Goal: Find specific page/section: Find specific page/section

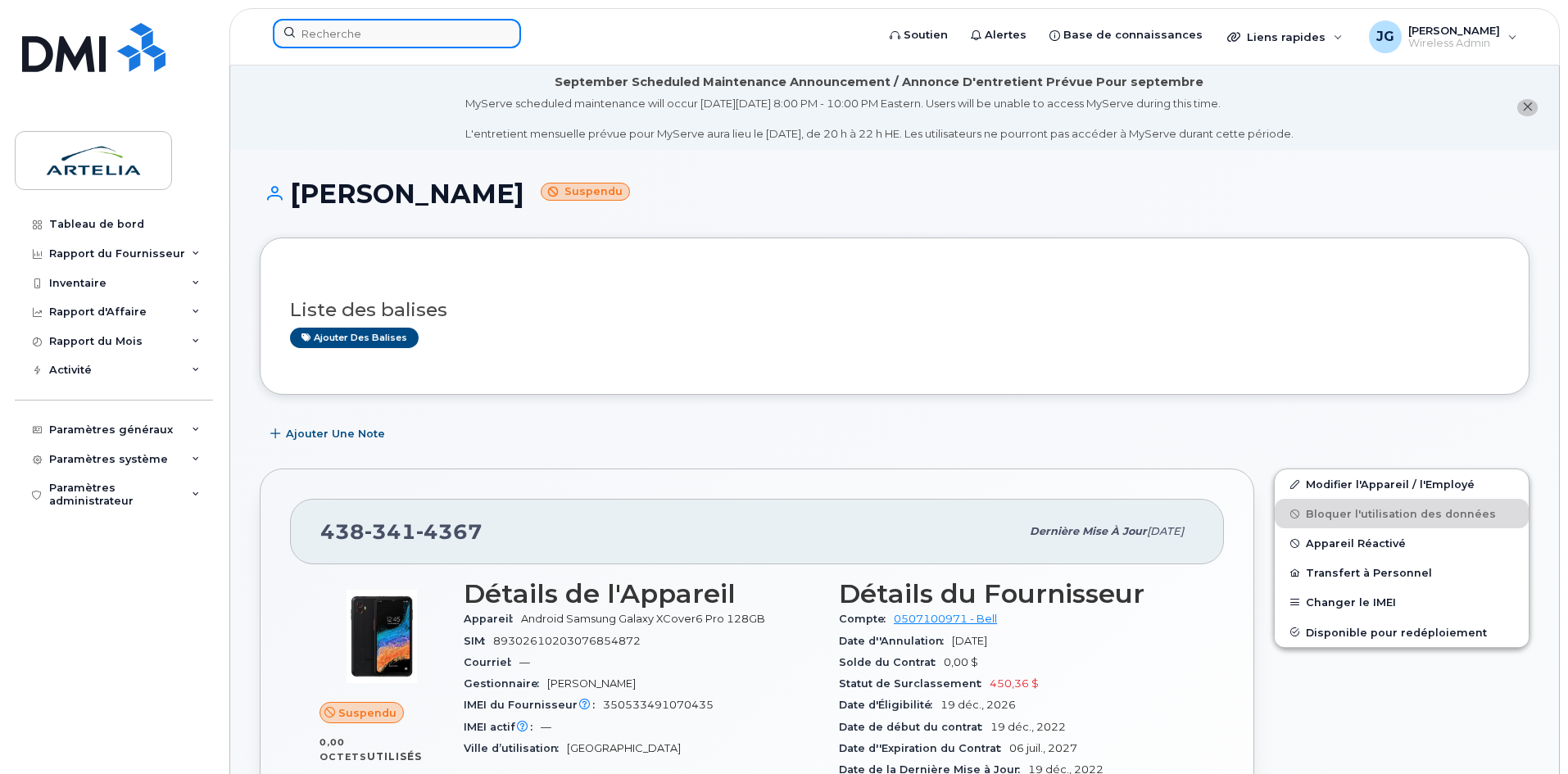
click at [453, 25] on input at bounding box center [397, 33] width 248 height 29
paste input "4182540420"
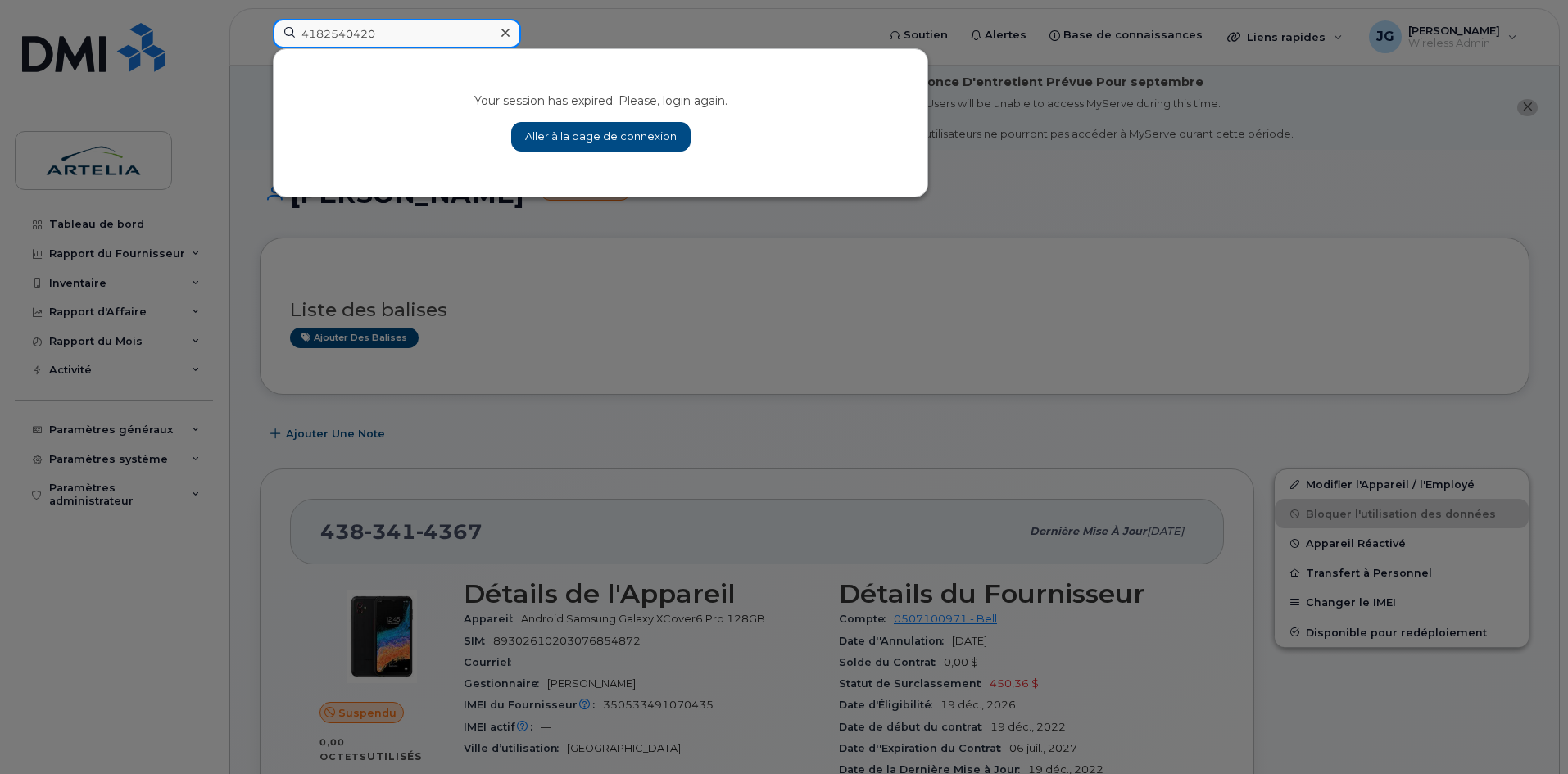
type input "4182540420"
click at [611, 124] on link "Aller à la page de connexion" at bounding box center [600, 137] width 179 height 29
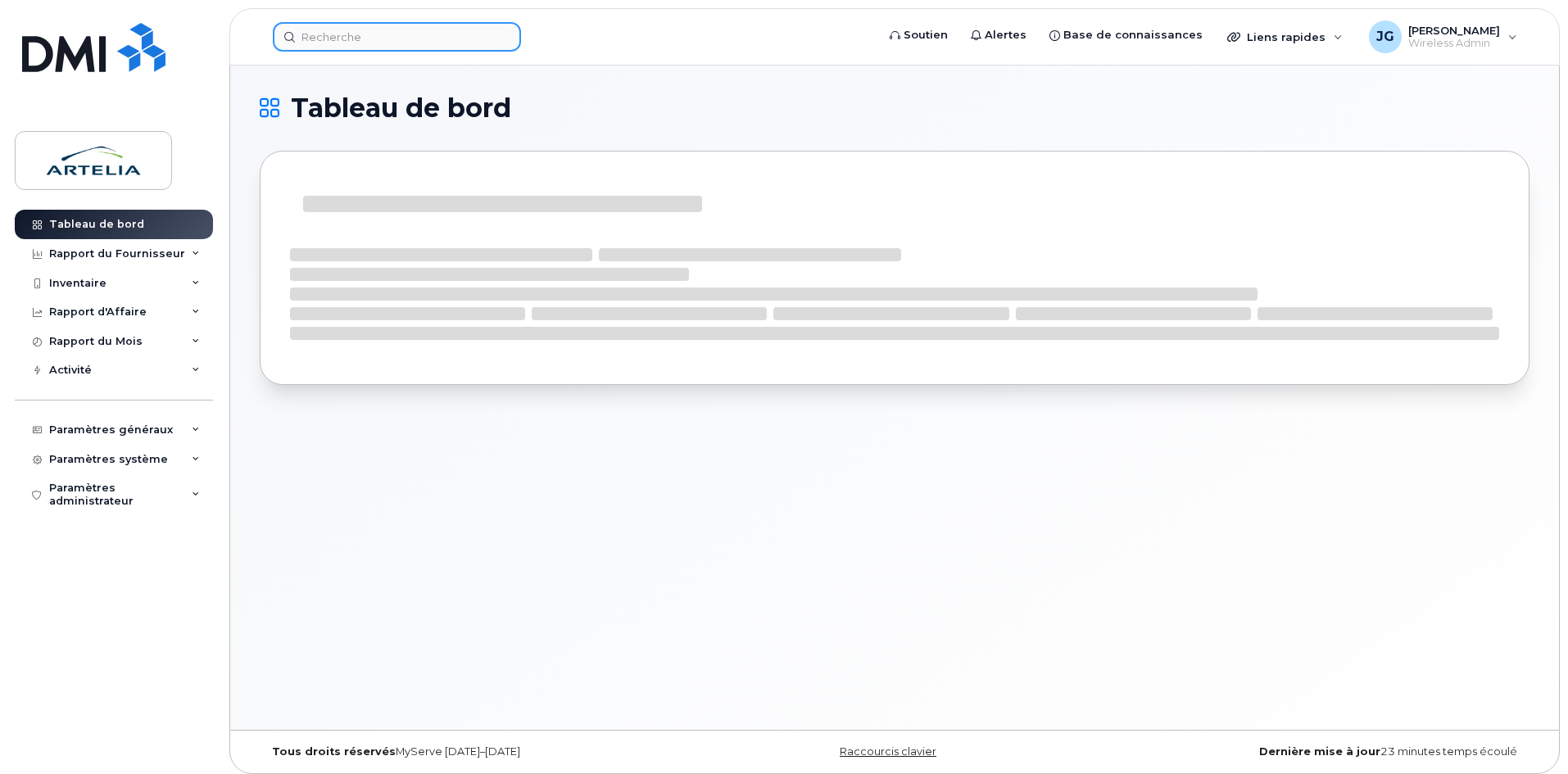
click at [385, 43] on input at bounding box center [397, 36] width 248 height 29
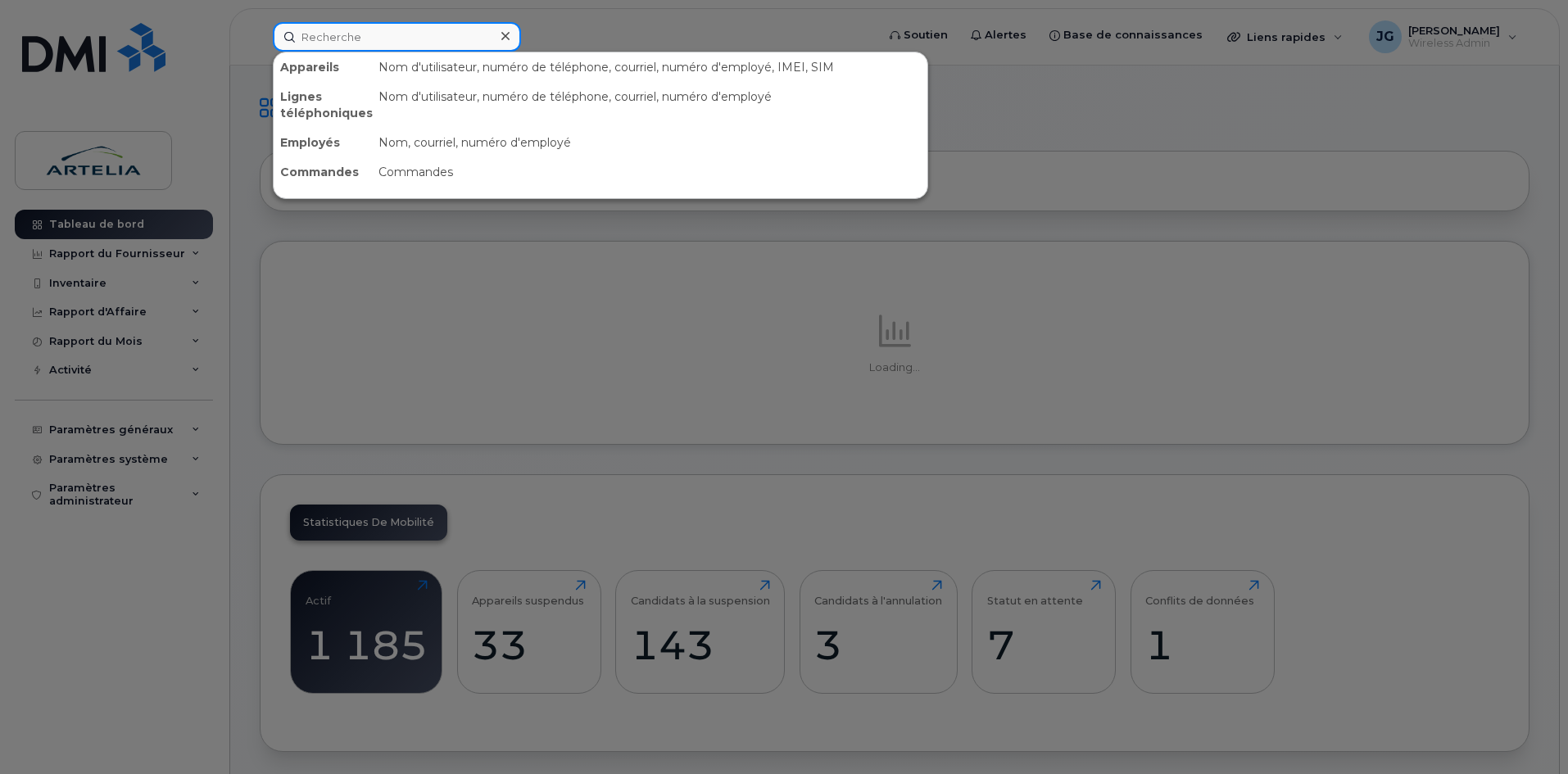
paste input "4182540420"
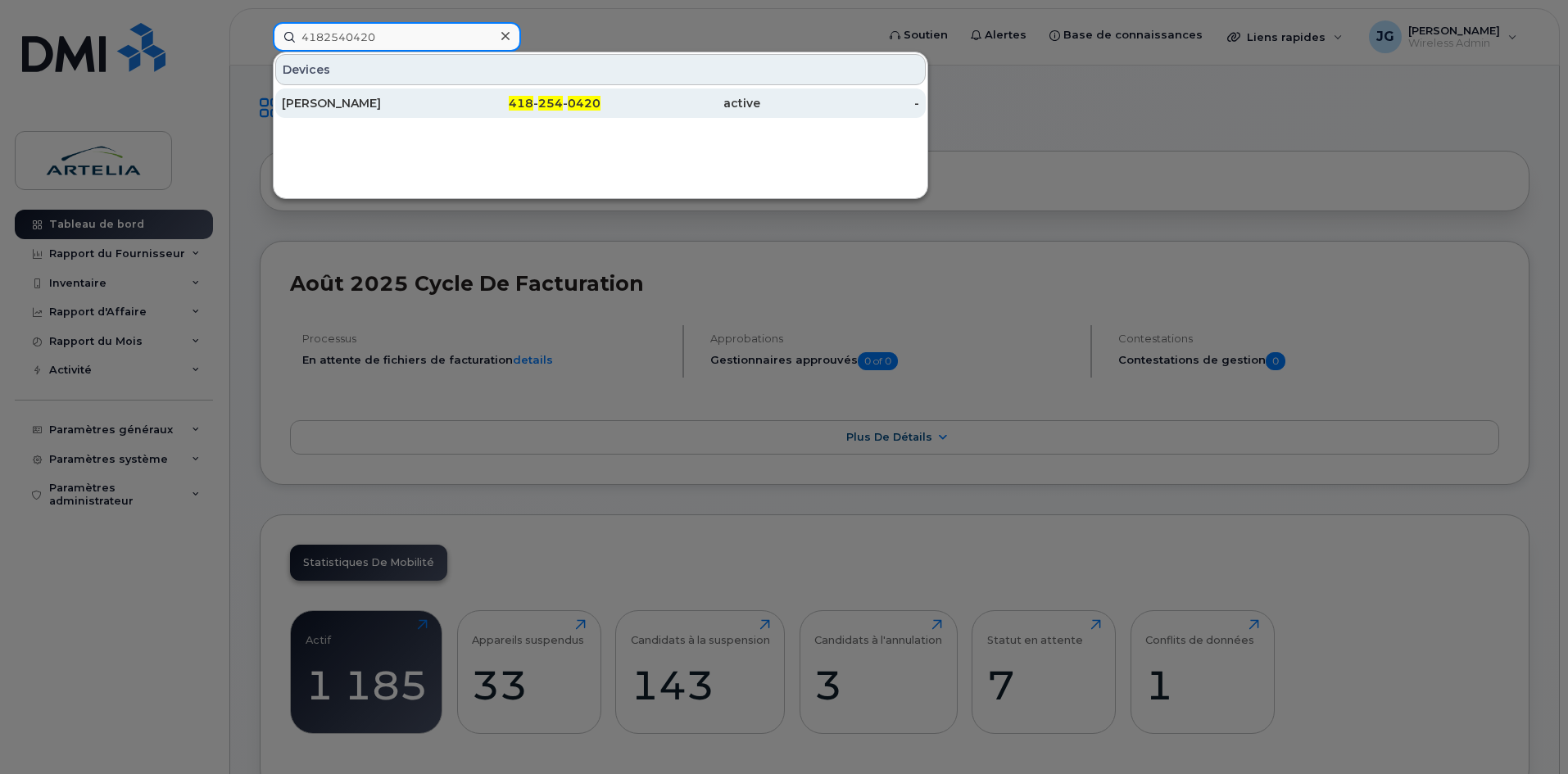
type input "4182540420"
click at [399, 91] on div "[PERSON_NAME]" at bounding box center [362, 103] width 160 height 29
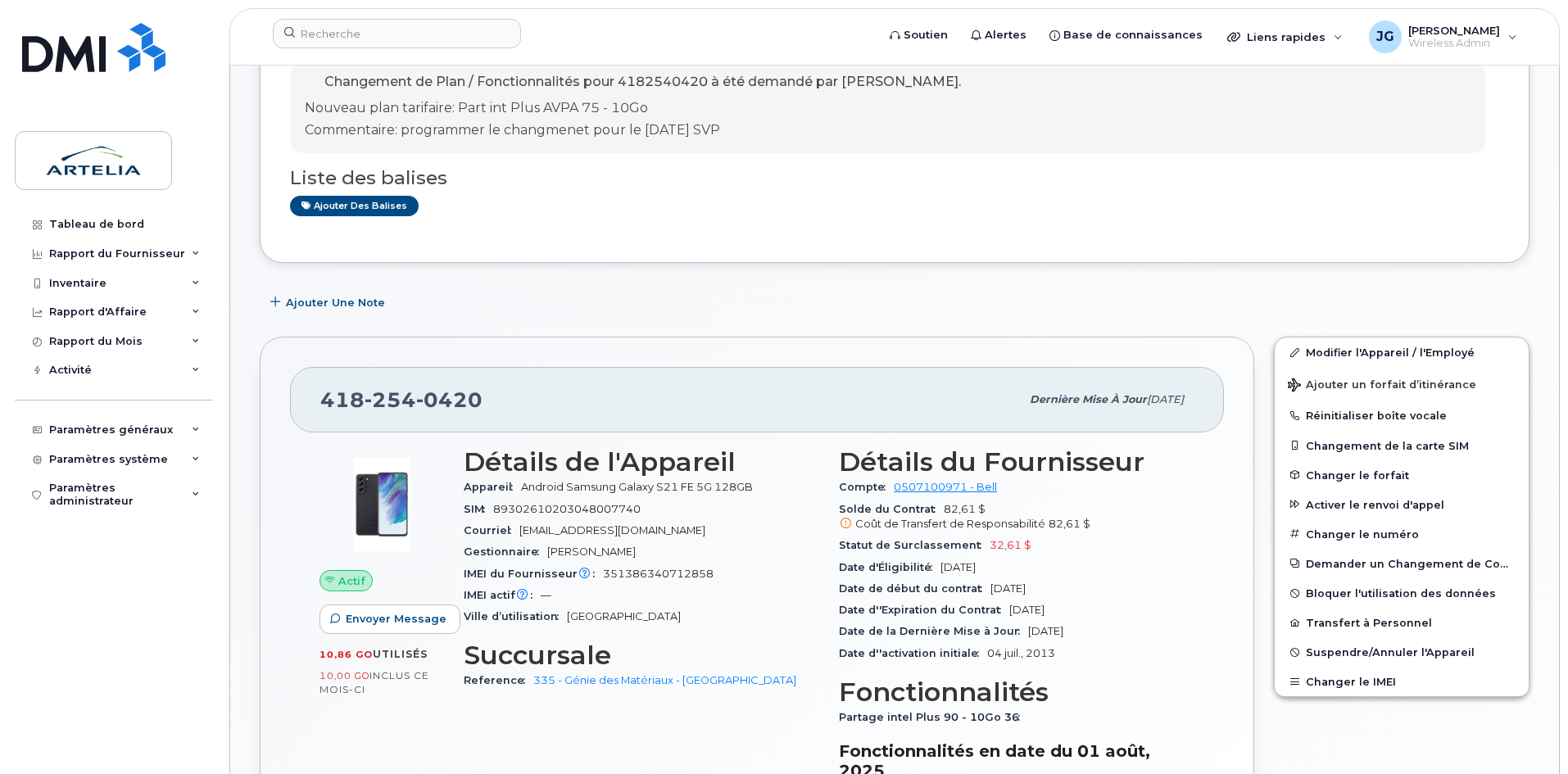
scroll to position [246, 0]
